Goal: Task Accomplishment & Management: Use online tool/utility

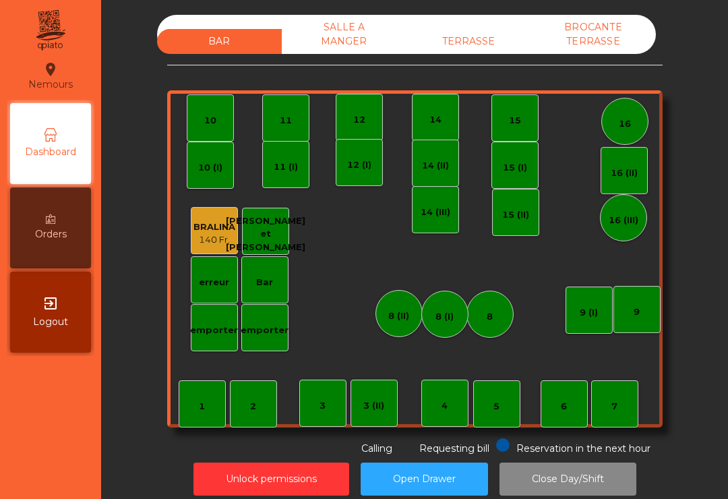
scroll to position [21, 0]
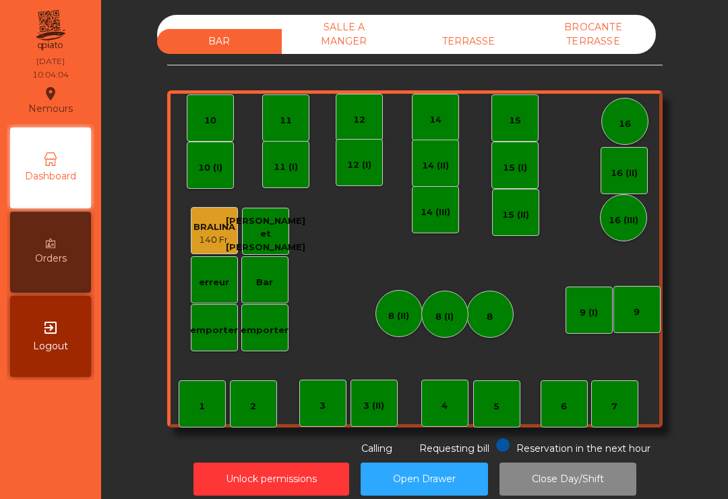
click at [452, 31] on div "TERRASSE" at bounding box center [469, 41] width 125 height 25
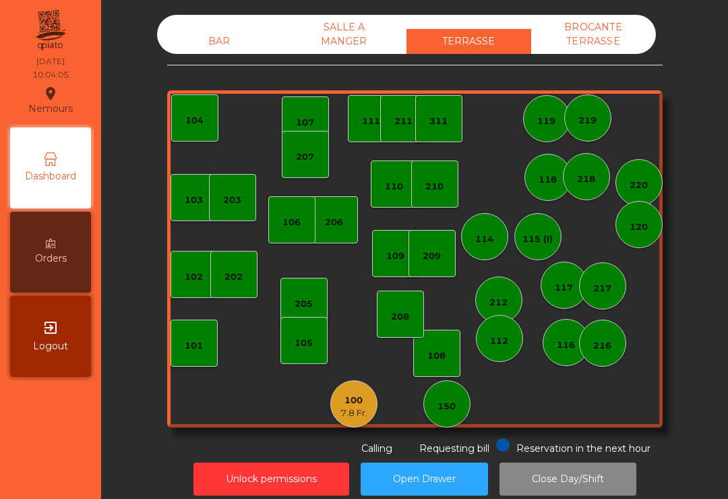
click at [439, 438] on div "Requesting bill" at bounding box center [444, 447] width 90 height 18
click at [450, 400] on div "150" at bounding box center [447, 406] width 18 height 13
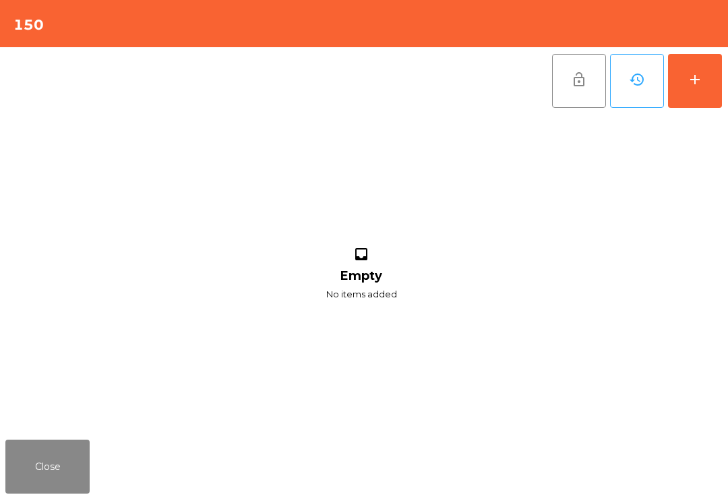
click at [716, 94] on button "add" at bounding box center [695, 81] width 54 height 54
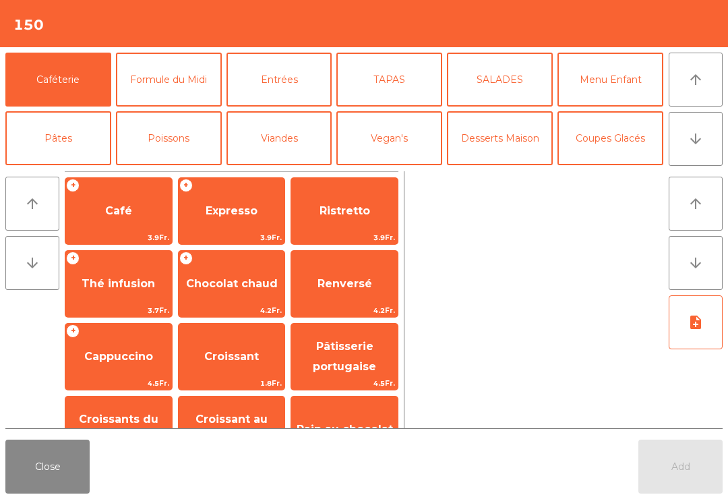
click at [226, 223] on span "Expresso" at bounding box center [232, 211] width 107 height 36
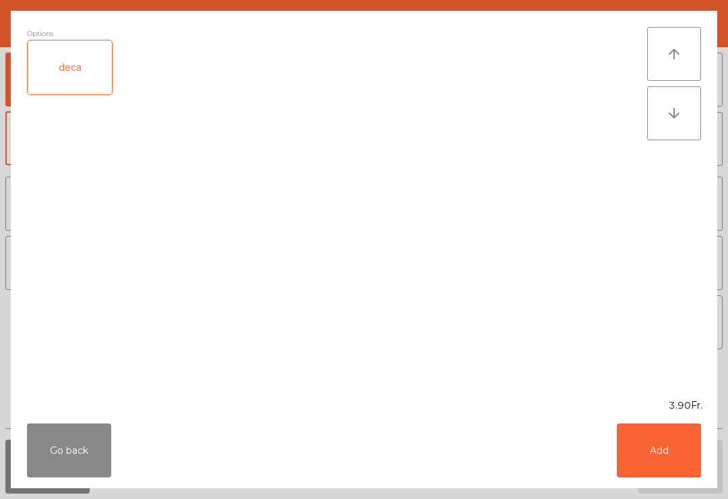
click at [666, 448] on button "Add" at bounding box center [659, 450] width 84 height 54
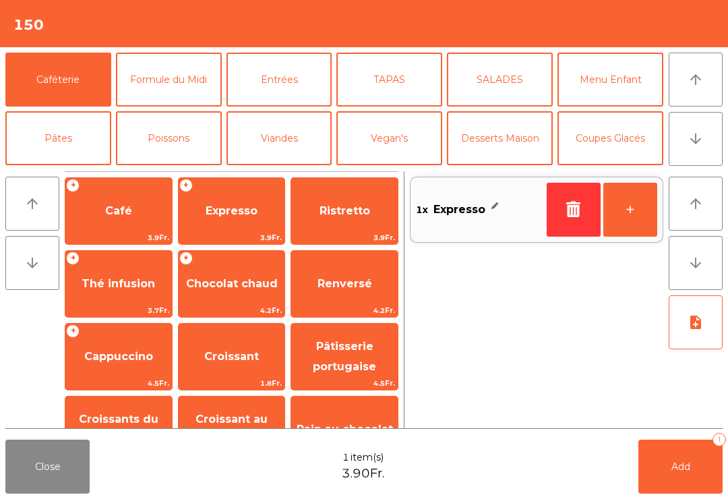
click at [651, 224] on button "+" at bounding box center [630, 210] width 54 height 54
click at [222, 354] on span "Croissant" at bounding box center [231, 356] width 55 height 13
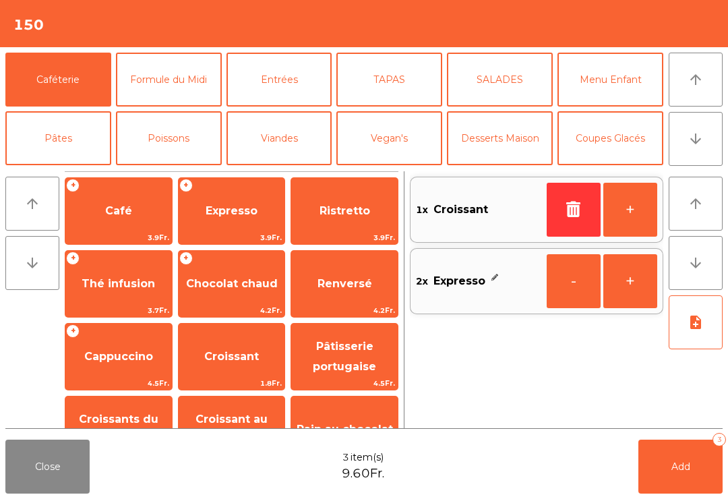
click at [684, 465] on span "Add" at bounding box center [681, 467] width 19 height 12
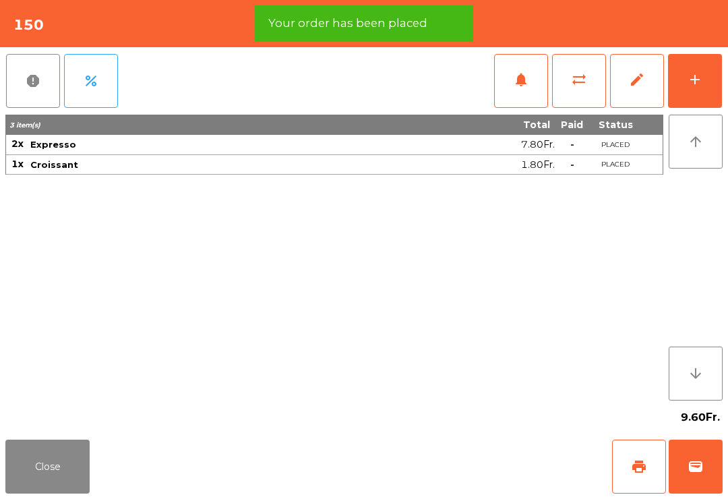
click at [642, 464] on span "print" at bounding box center [639, 467] width 16 height 16
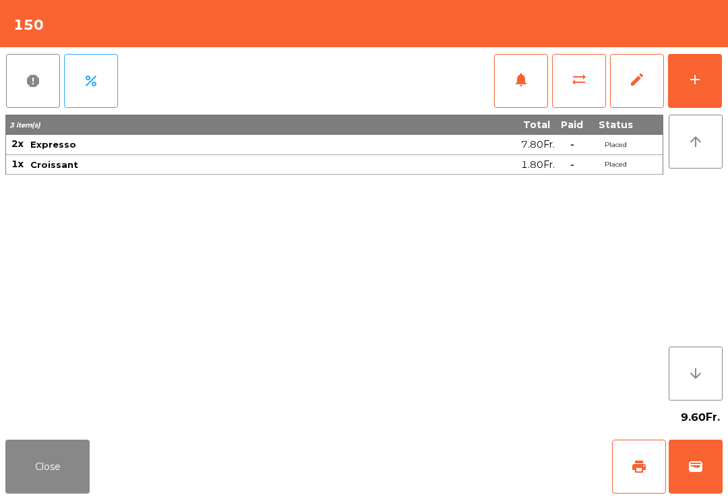
click at [46, 477] on button "Close" at bounding box center [47, 467] width 84 height 54
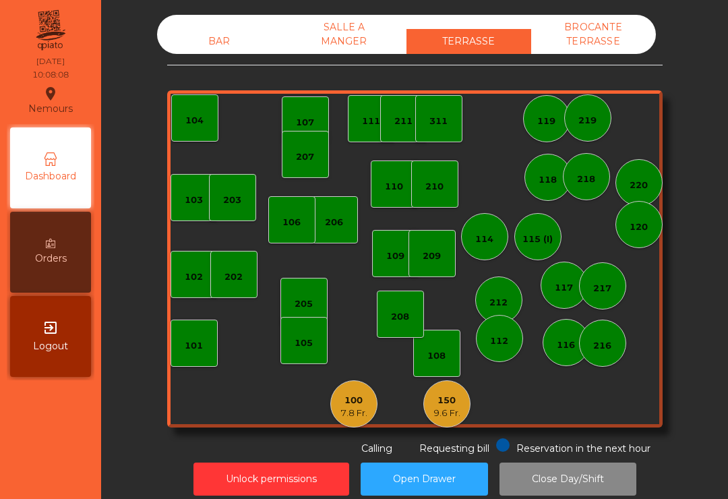
click at [338, 401] on div "103 102 101 202 206 104 205 108 105 107 100 7.8 Fr. 150 9.6 Fr. 110 207 203 208…" at bounding box center [415, 258] width 496 height 337
click at [355, 380] on div "100 7.8 Fr." at bounding box center [353, 403] width 47 height 47
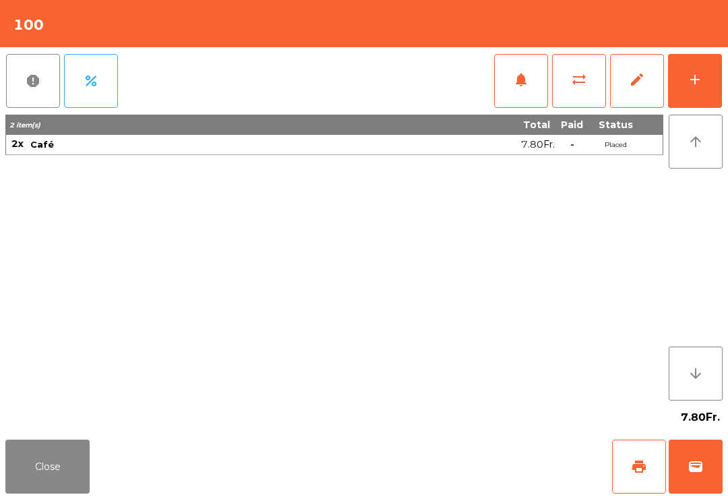
click at [635, 465] on span "print" at bounding box center [639, 467] width 16 height 16
